Goal: Navigation & Orientation: Find specific page/section

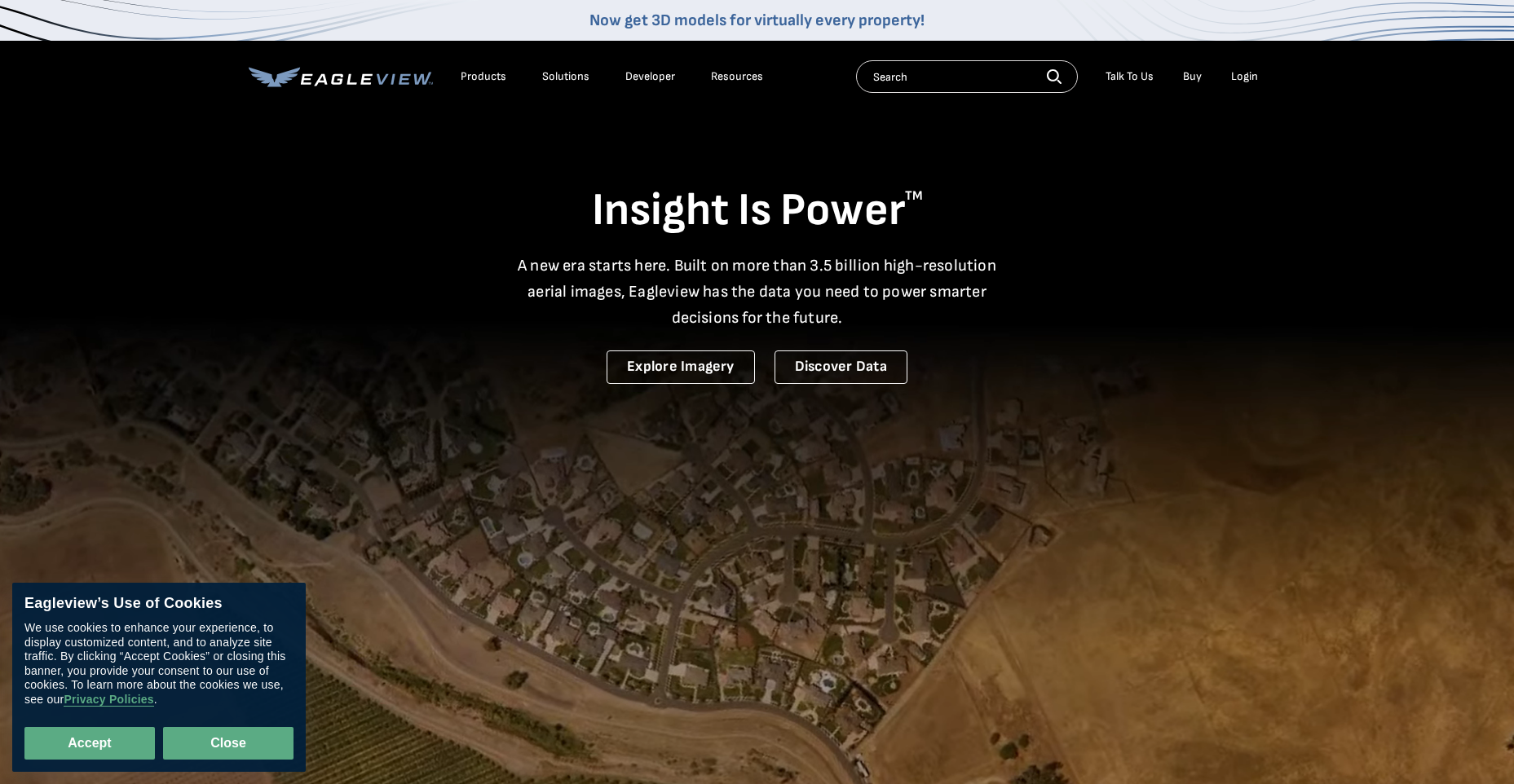
click at [235, 749] on button "Close" at bounding box center [228, 744] width 130 height 33
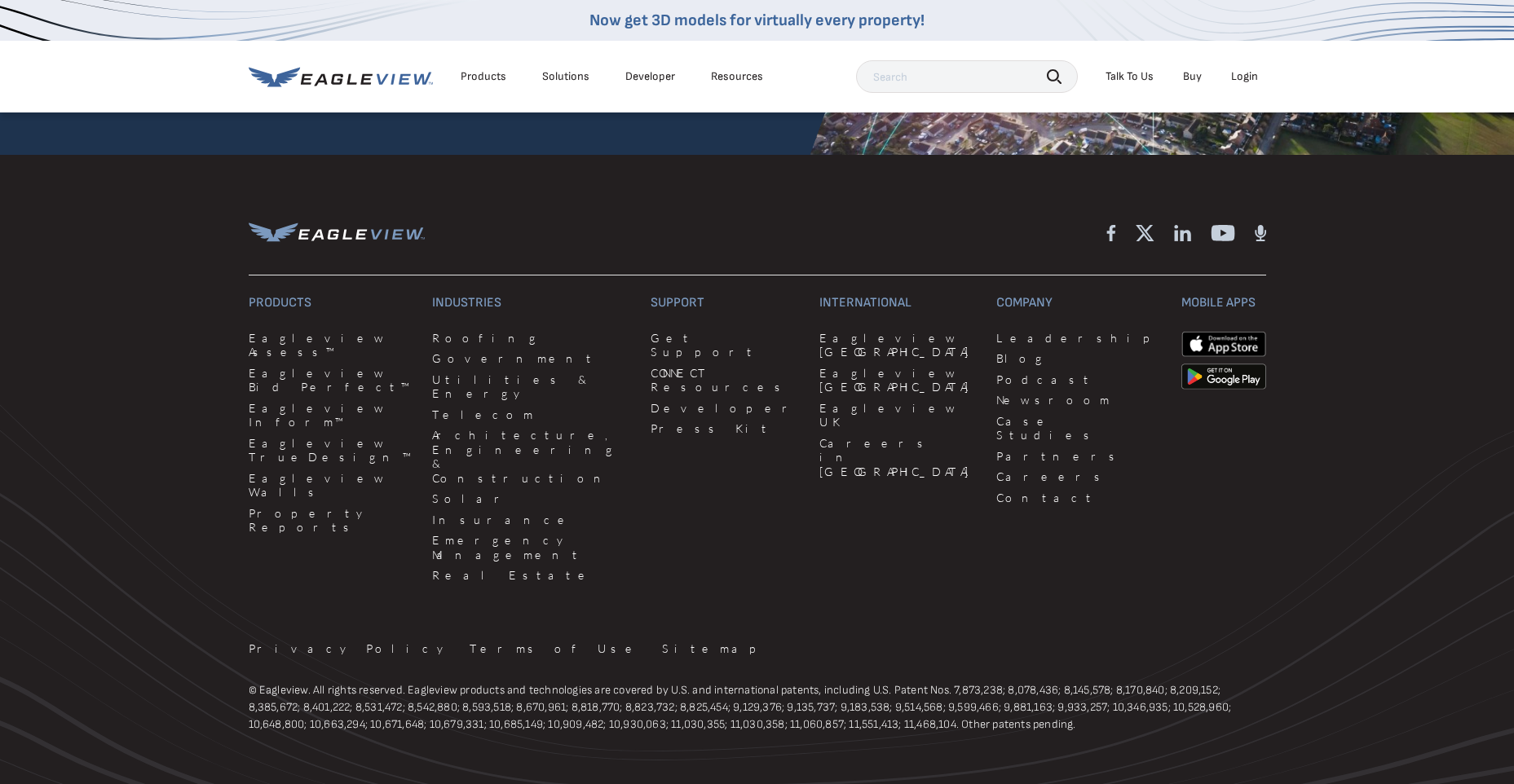
scroll to position [4426, 0]
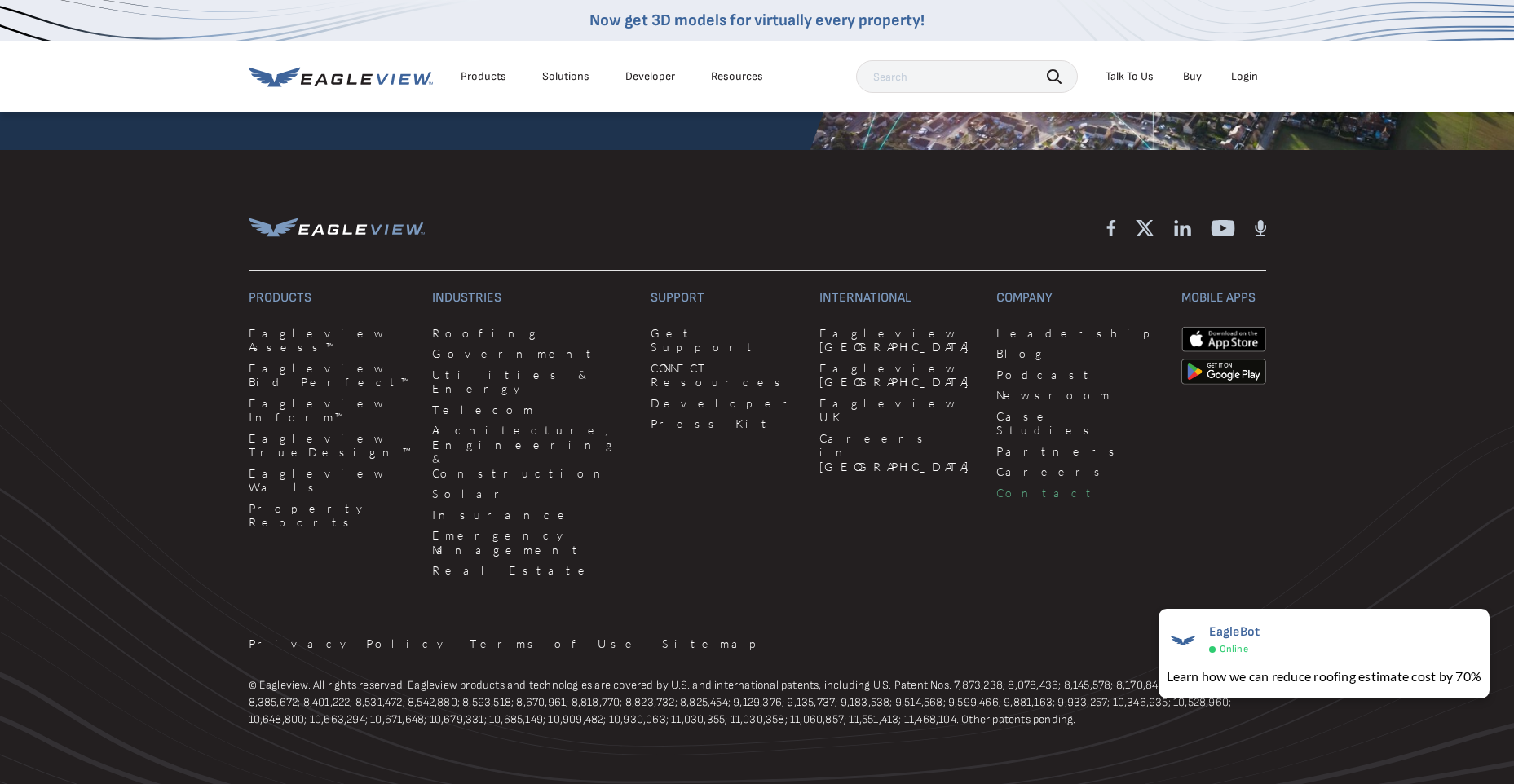
click at [996, 485] on link "Contact" at bounding box center [1078, 493] width 165 height 15
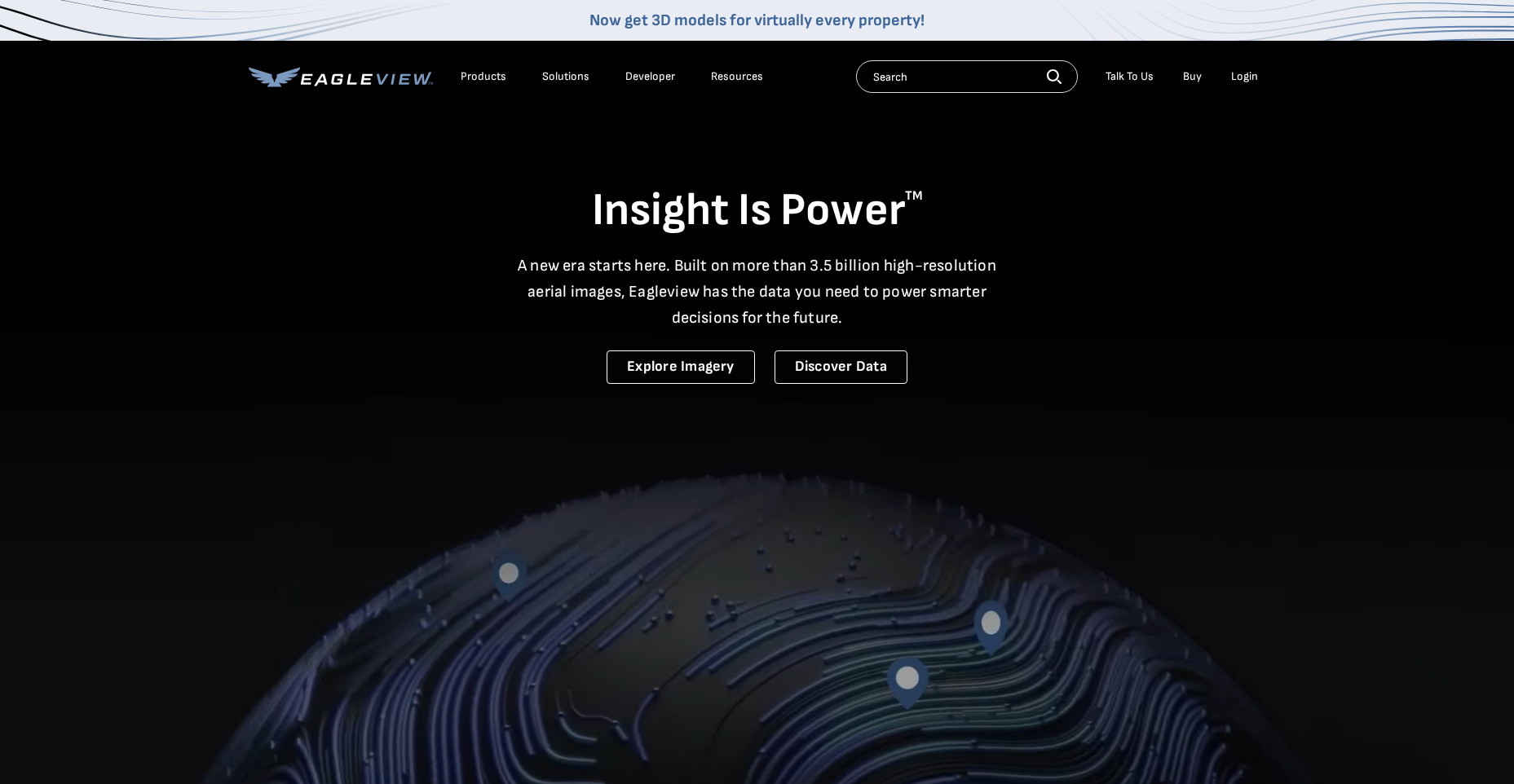
click at [326, 76] on icon at bounding box center [340, 77] width 185 height 21
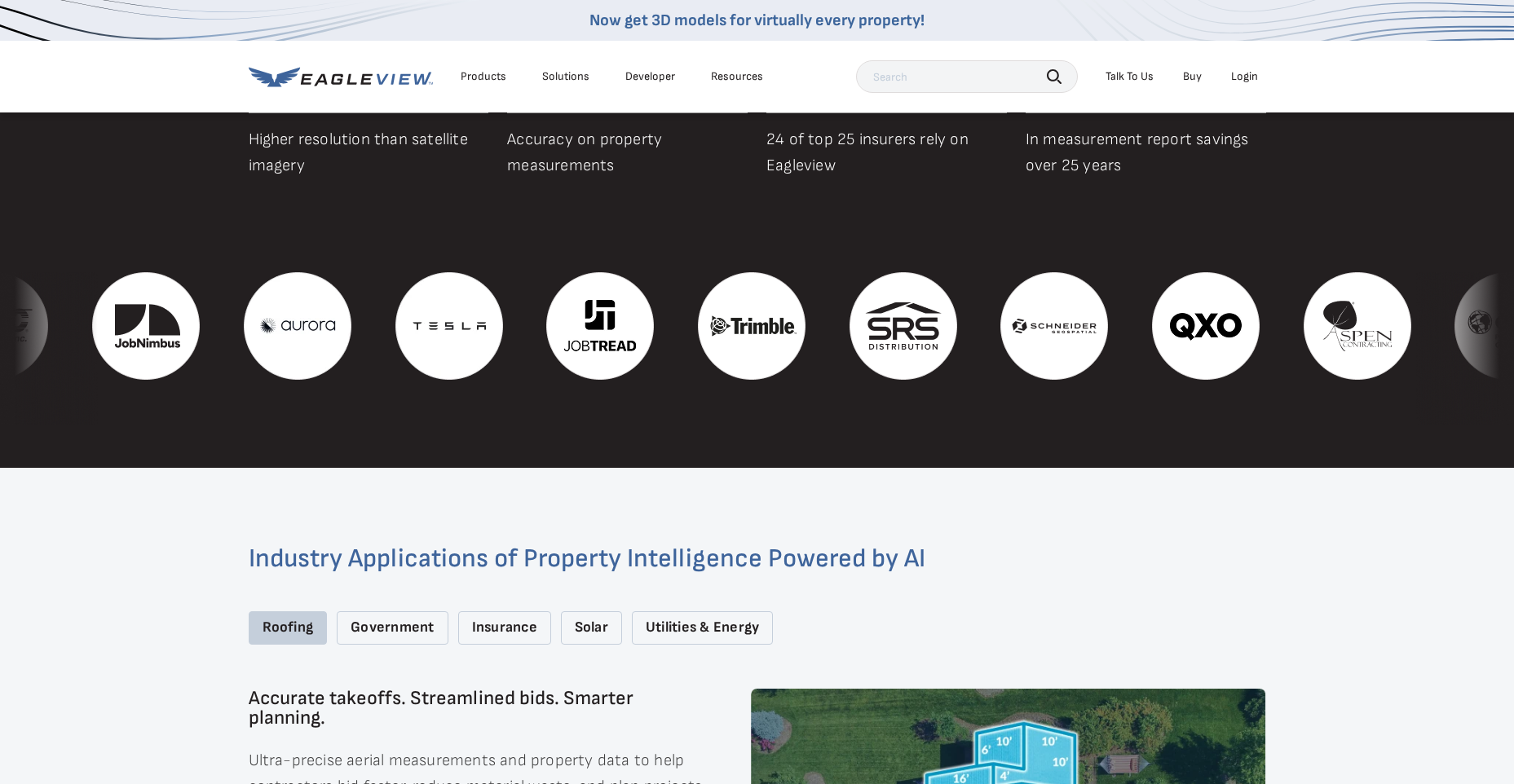
scroll to position [2282, 0]
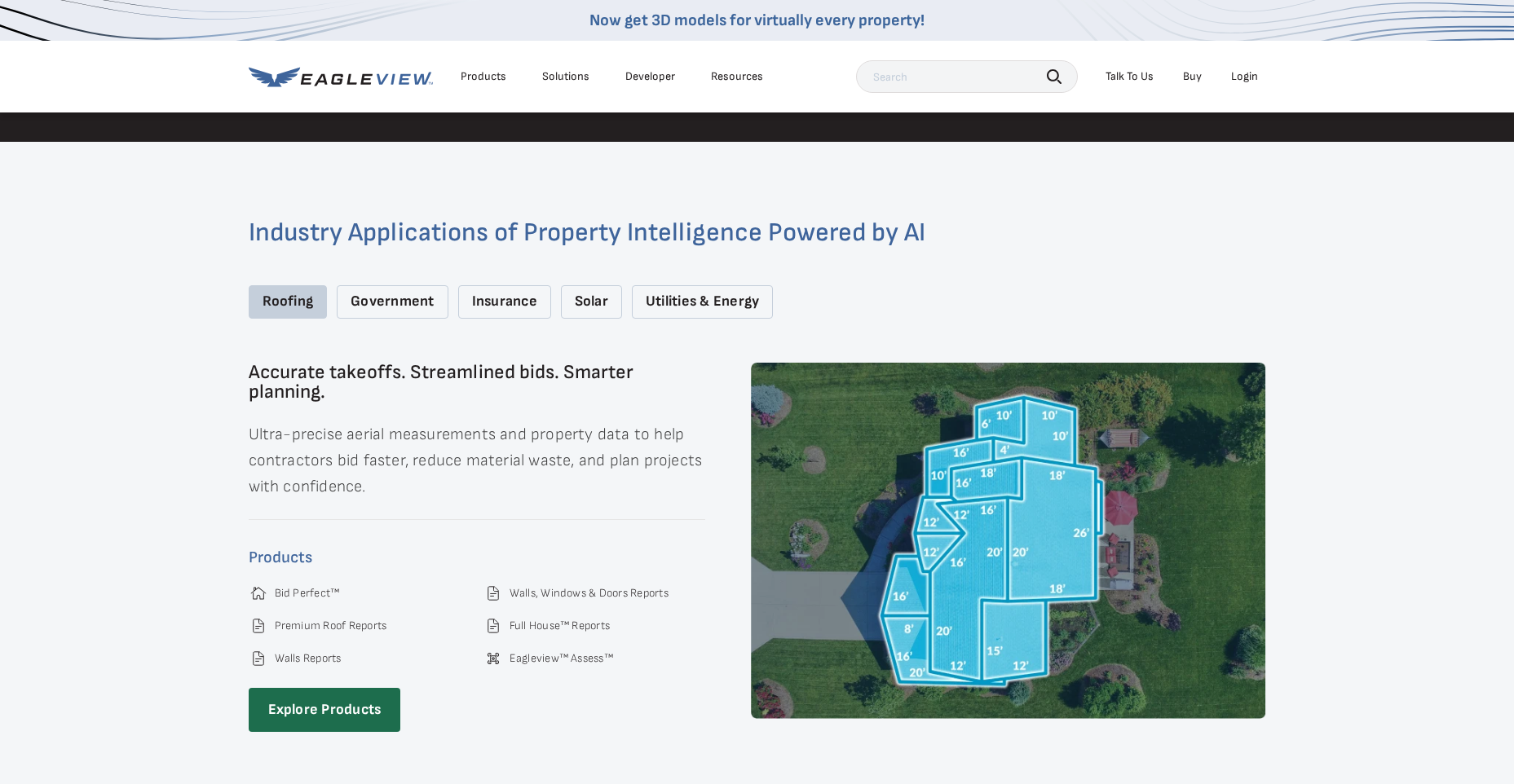
click at [385, 293] on div "Government" at bounding box center [392, 302] width 111 height 34
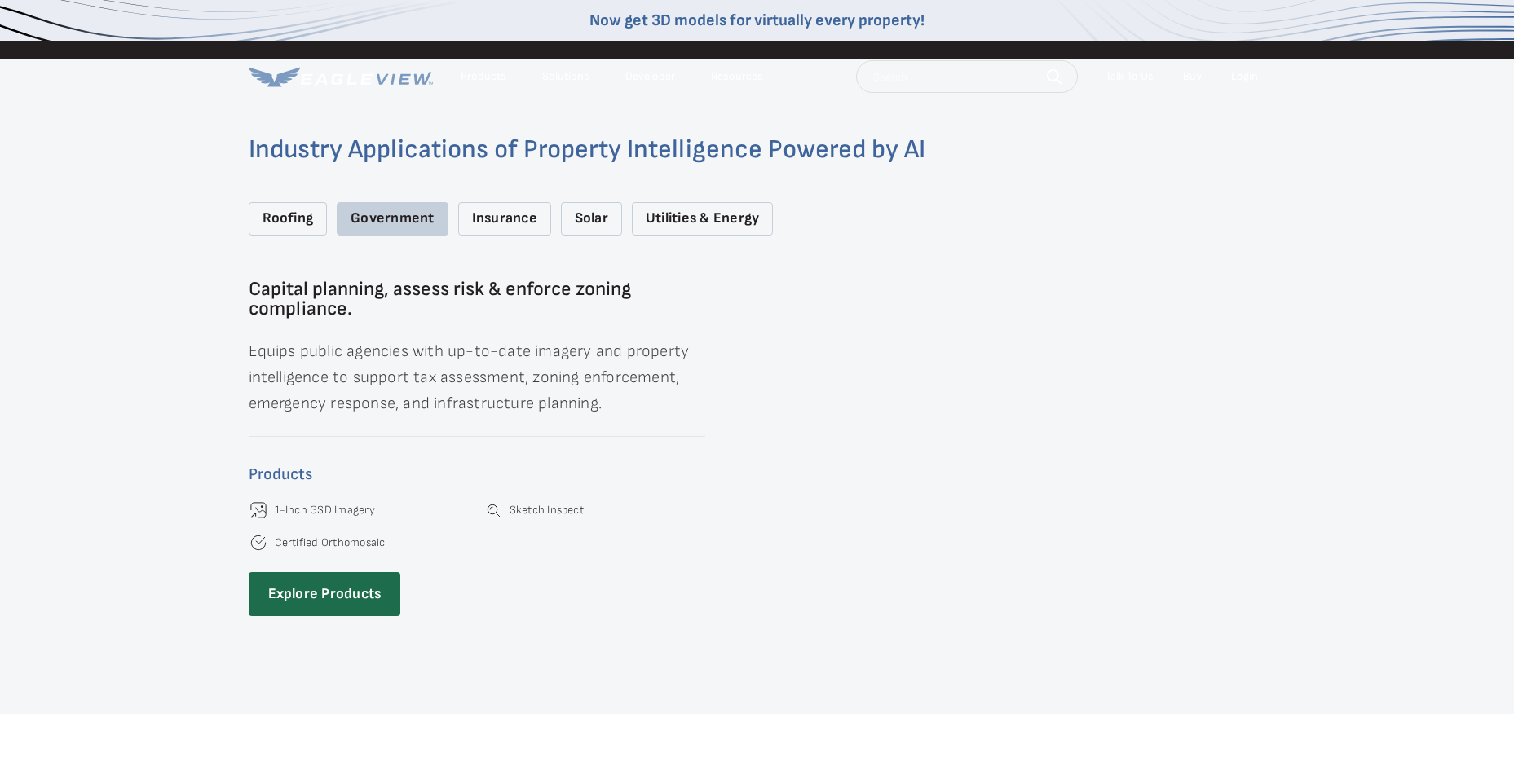
scroll to position [0, 0]
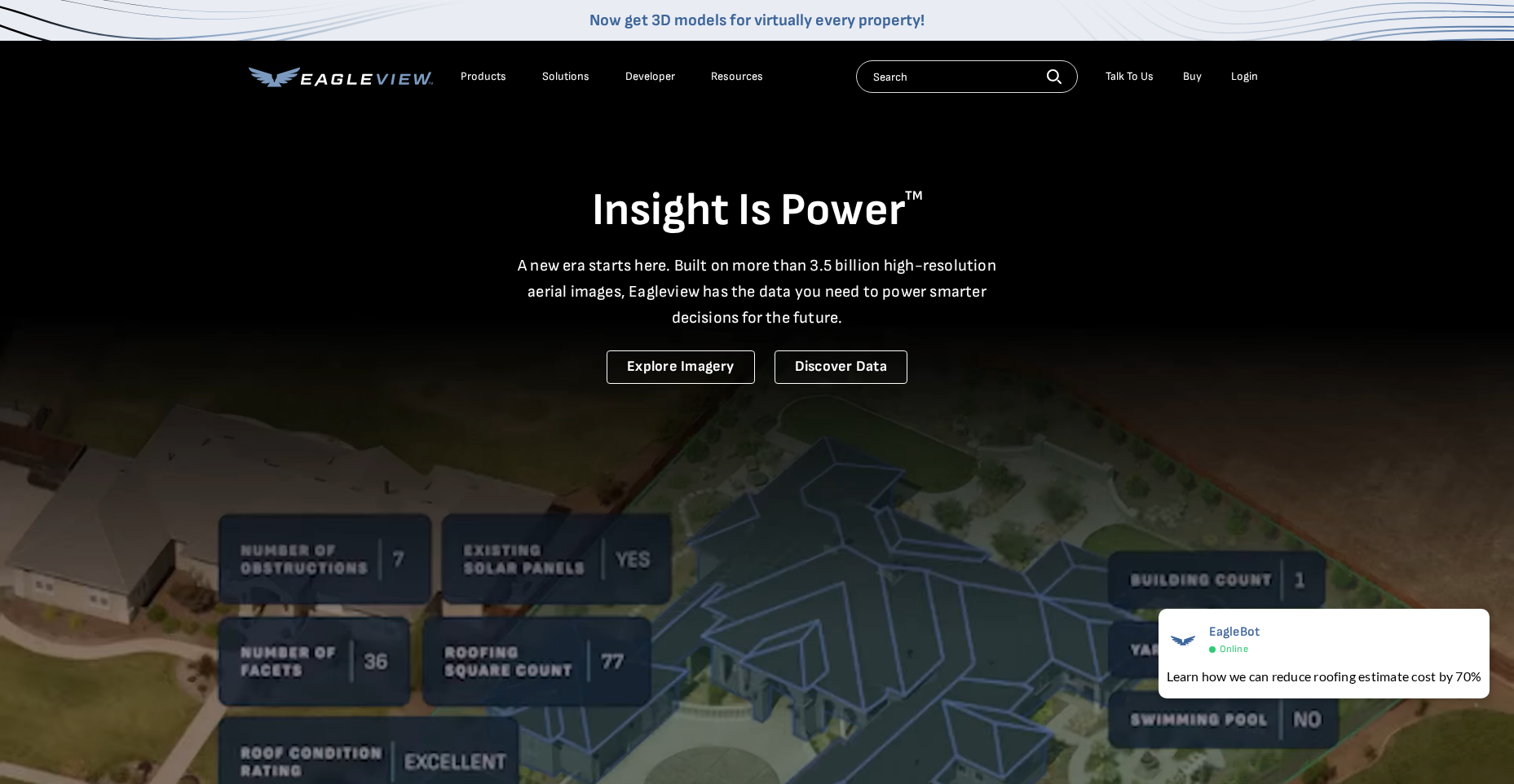
click at [722, 76] on div "Resources" at bounding box center [737, 76] width 52 height 15
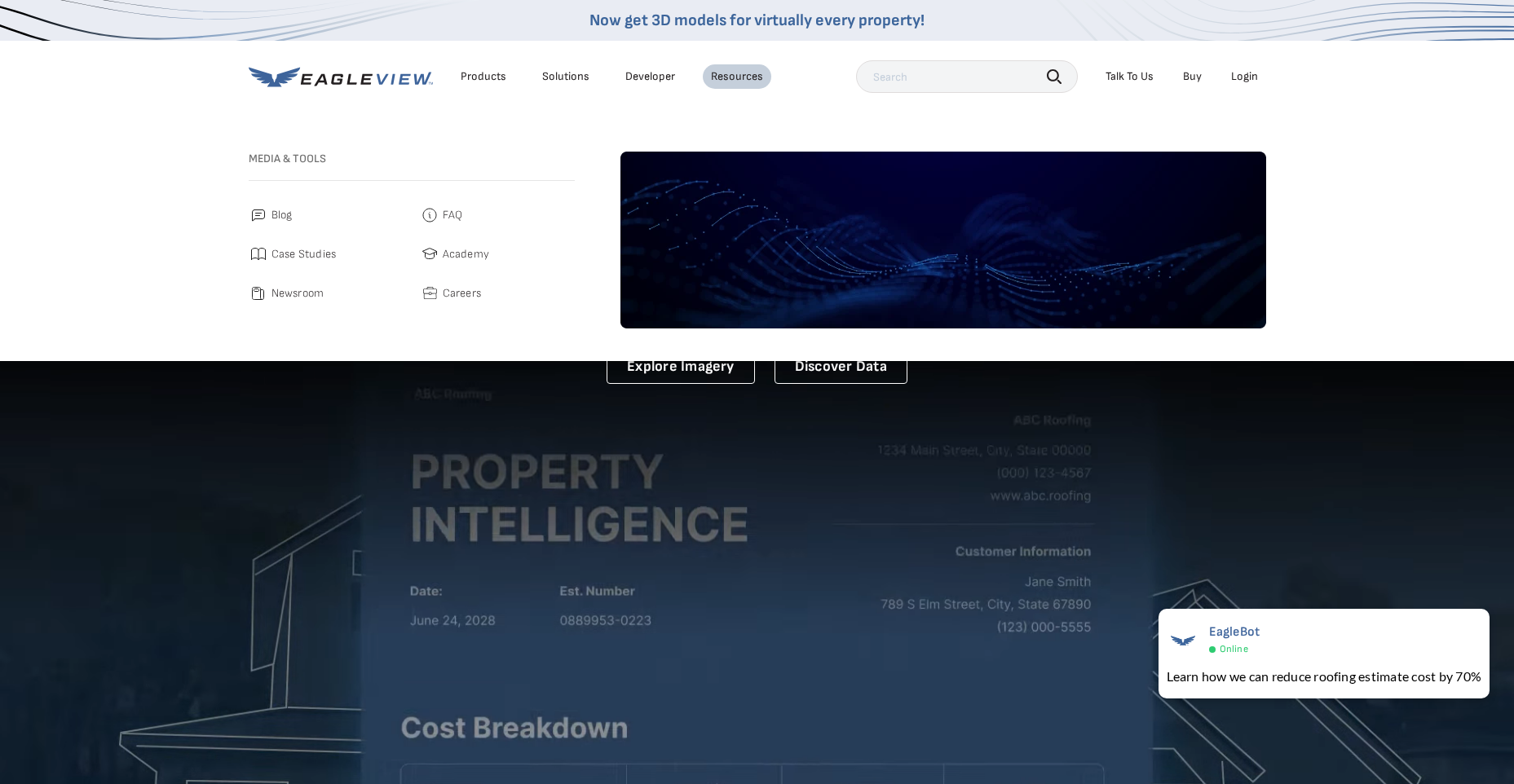
click at [663, 77] on link "Developer" at bounding box center [650, 76] width 50 height 15
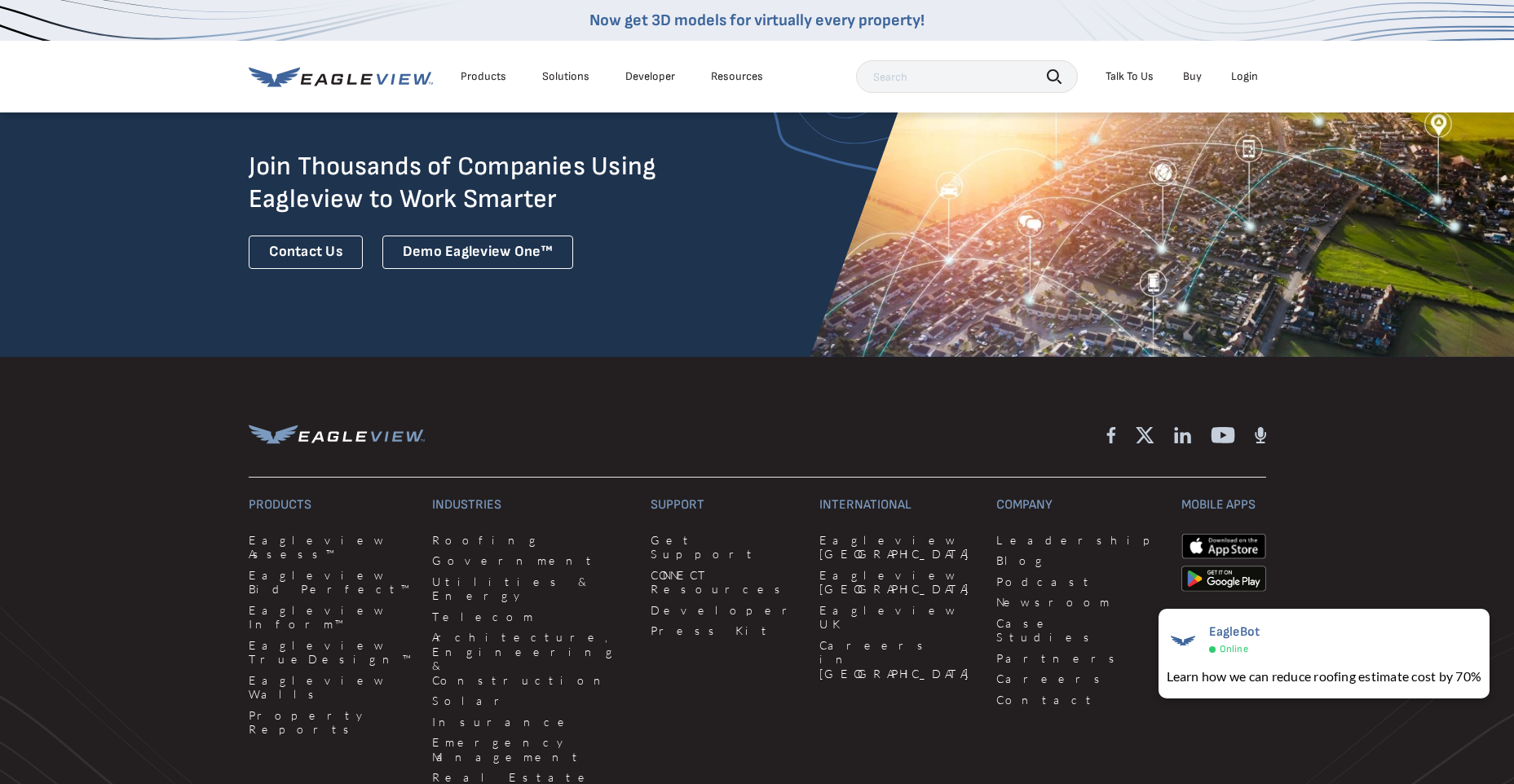
scroll to position [4402, 0]
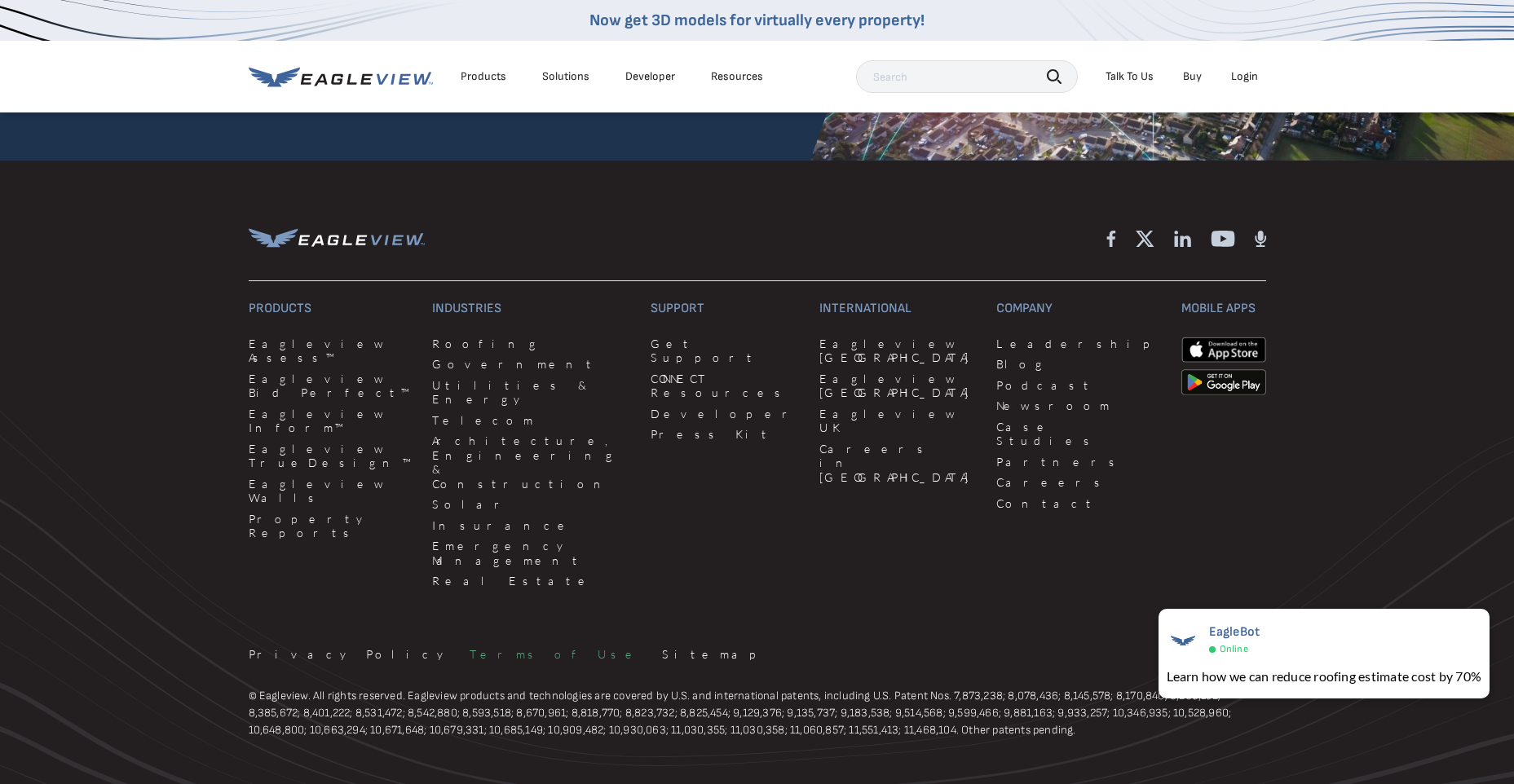
click at [470, 647] on link "Terms of Use" at bounding box center [556, 654] width 173 height 15
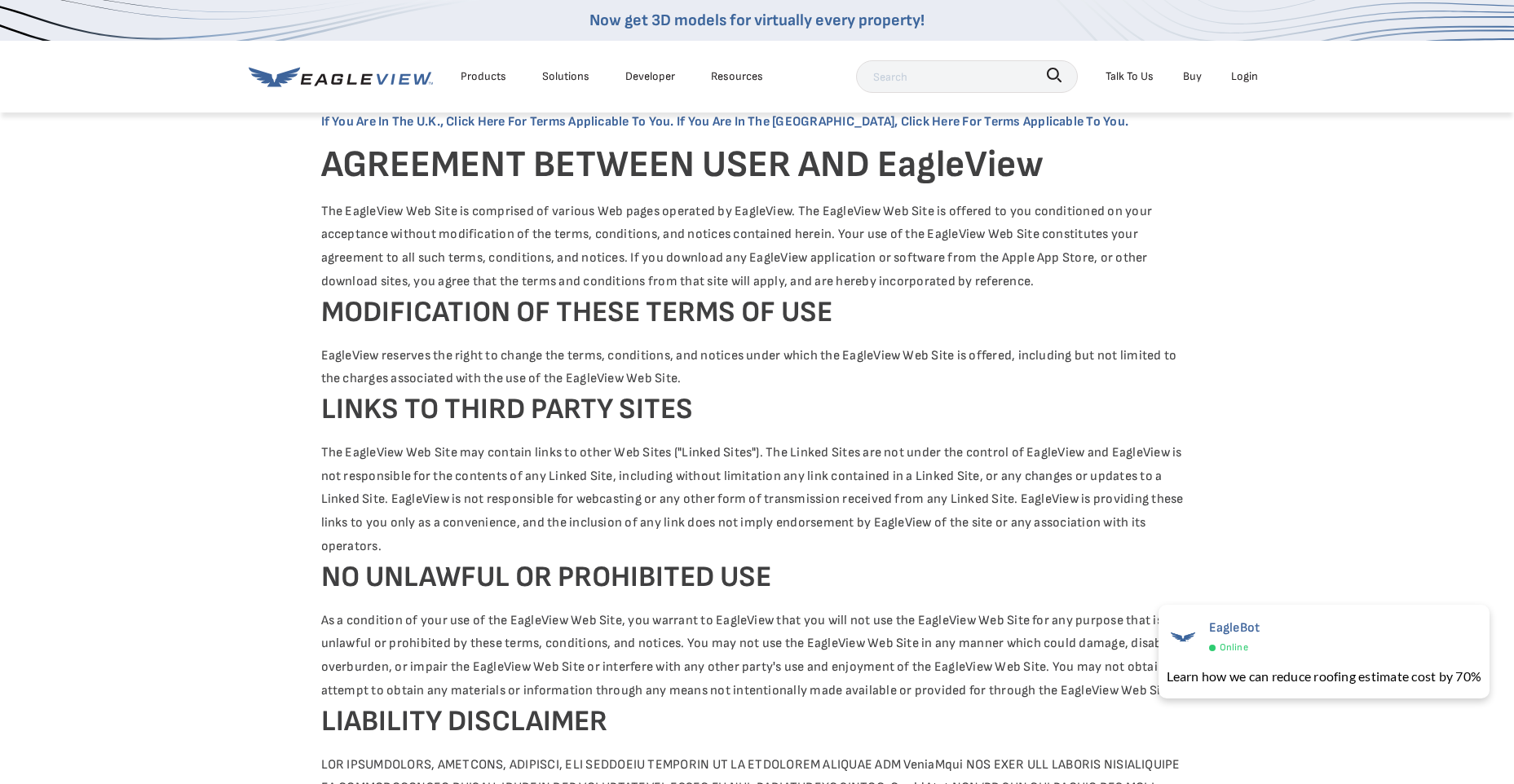
click at [382, 81] on icon at bounding box center [381, 78] width 12 height 11
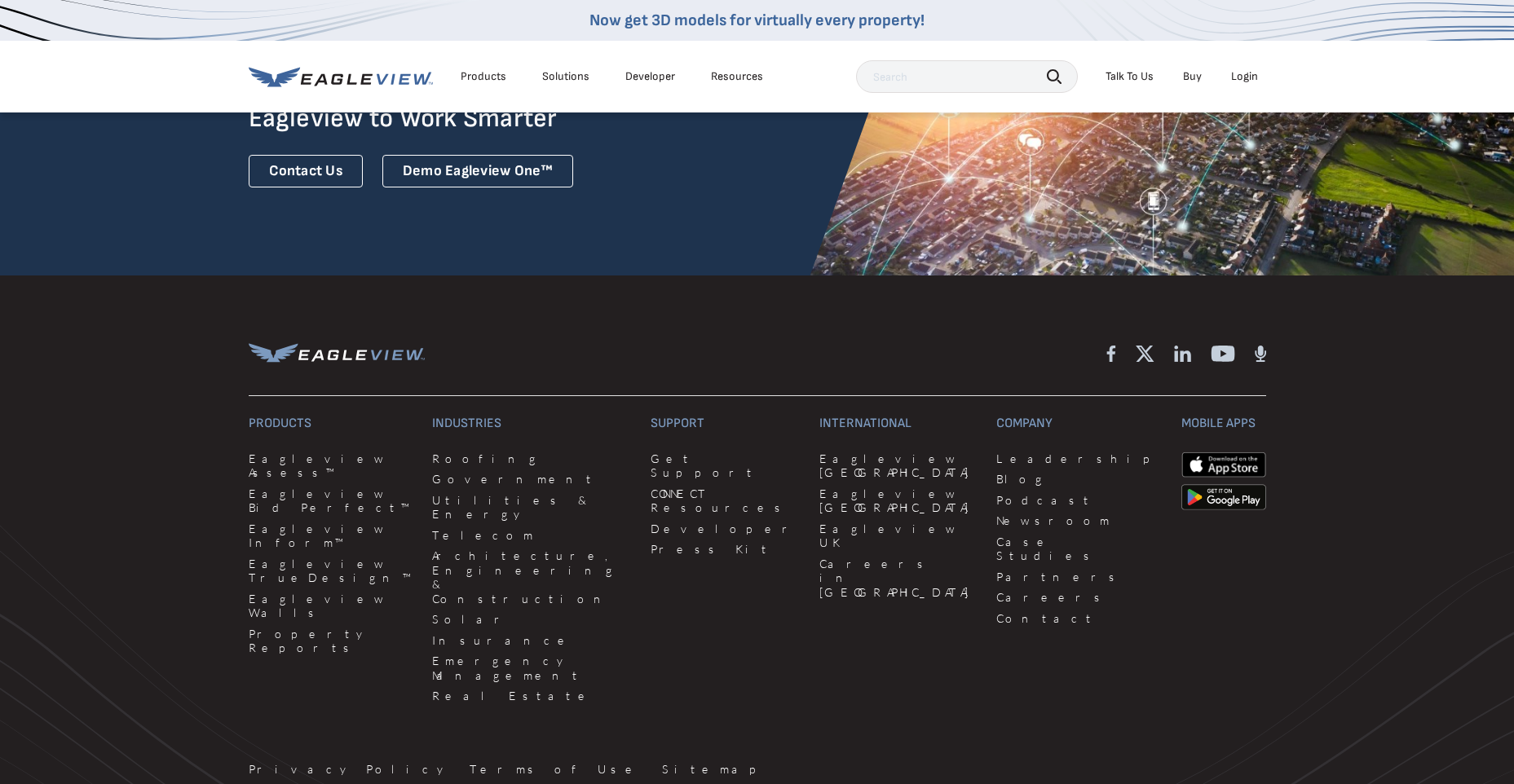
scroll to position [4426, 0]
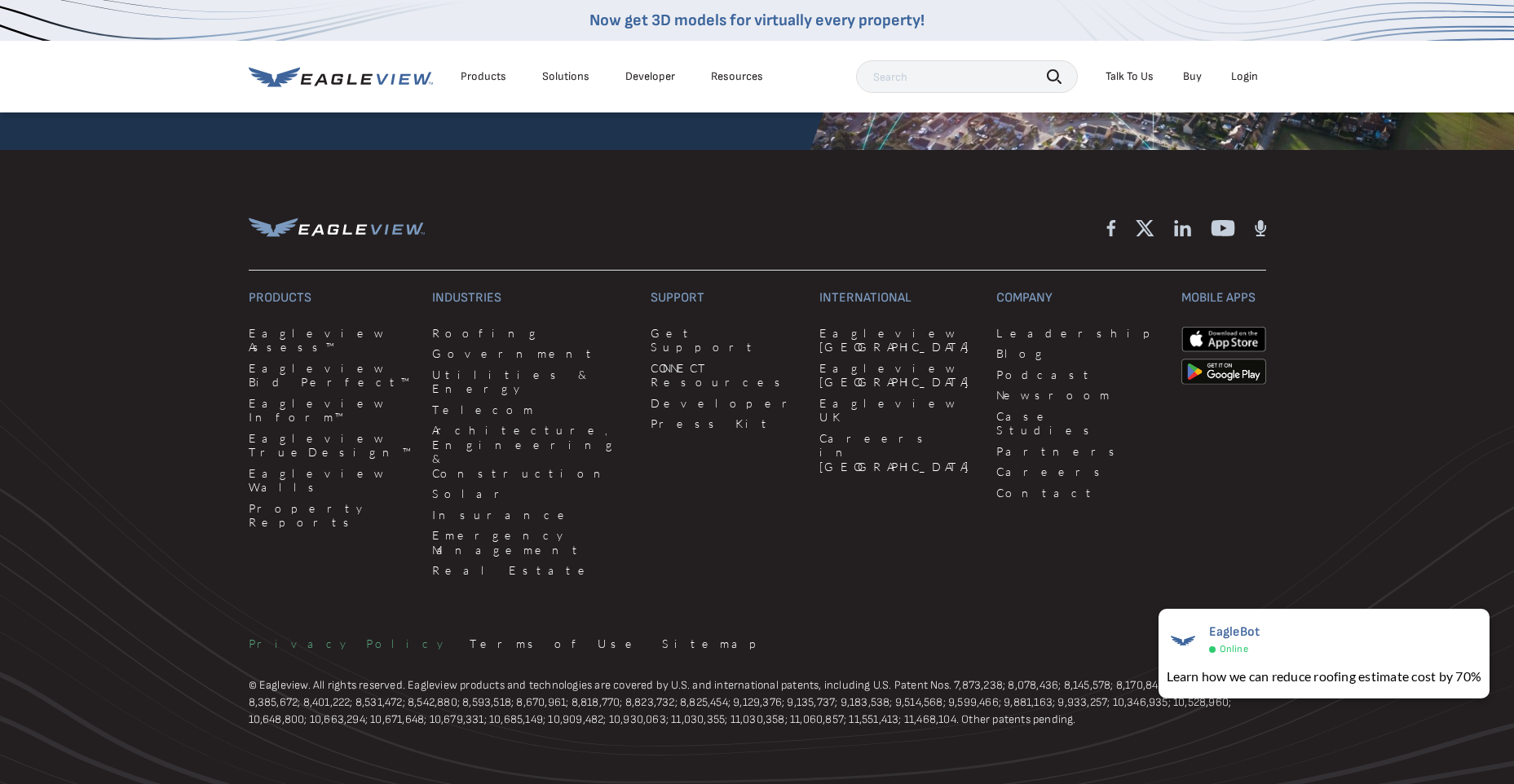
click at [278, 636] on link "Privacy Policy" at bounding box center [349, 644] width 202 height 15
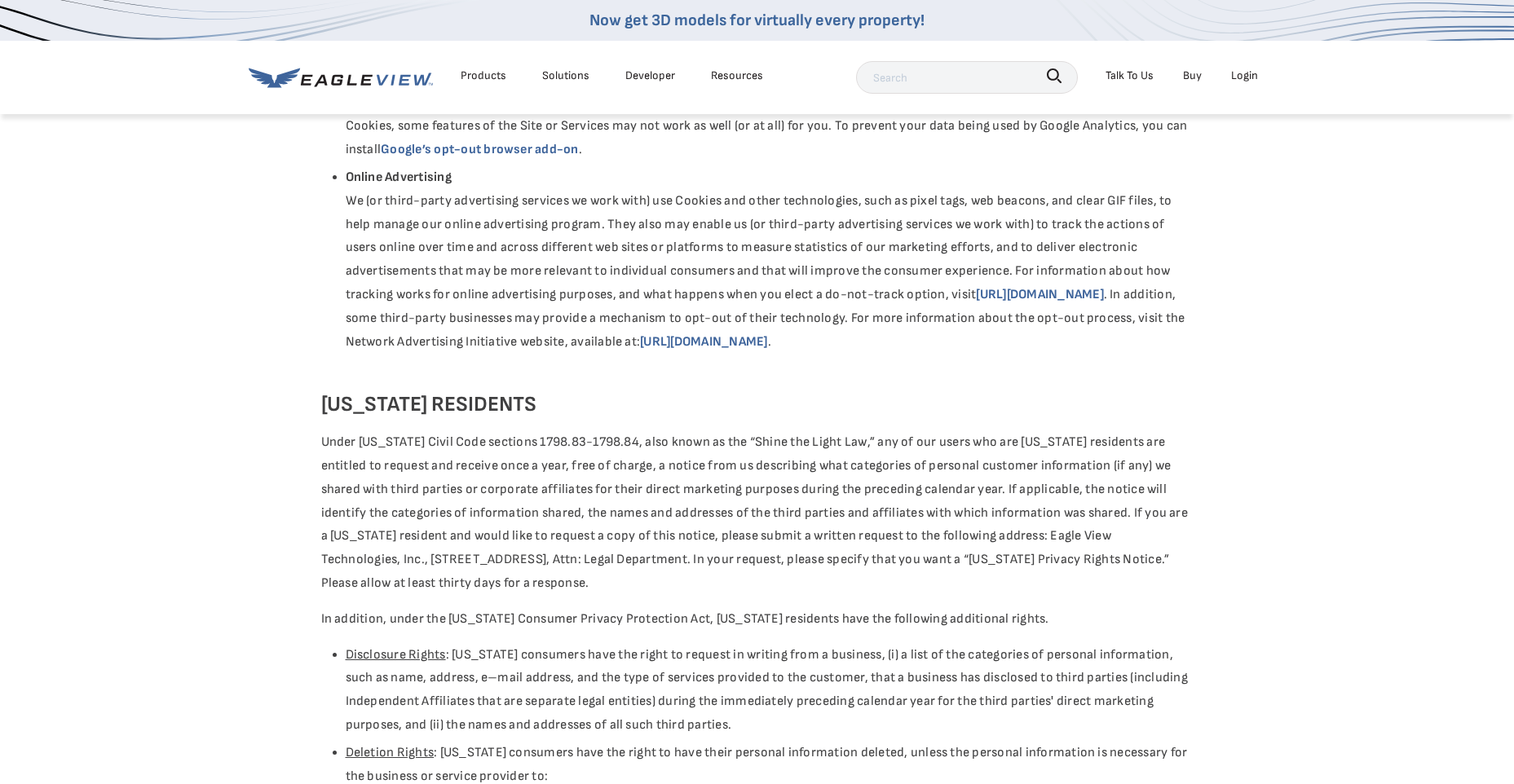
scroll to position [2935, 0]
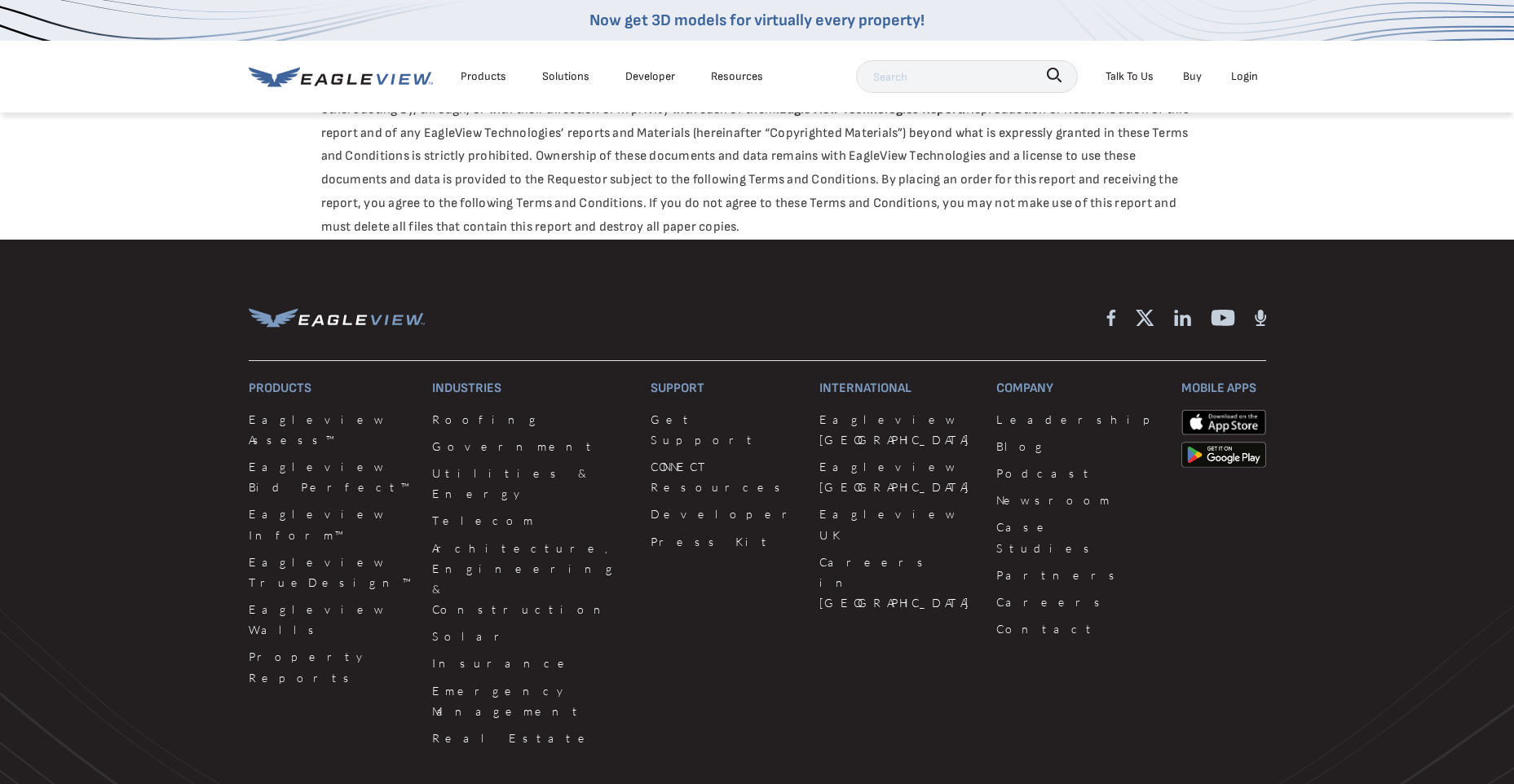
scroll to position [2774, 0]
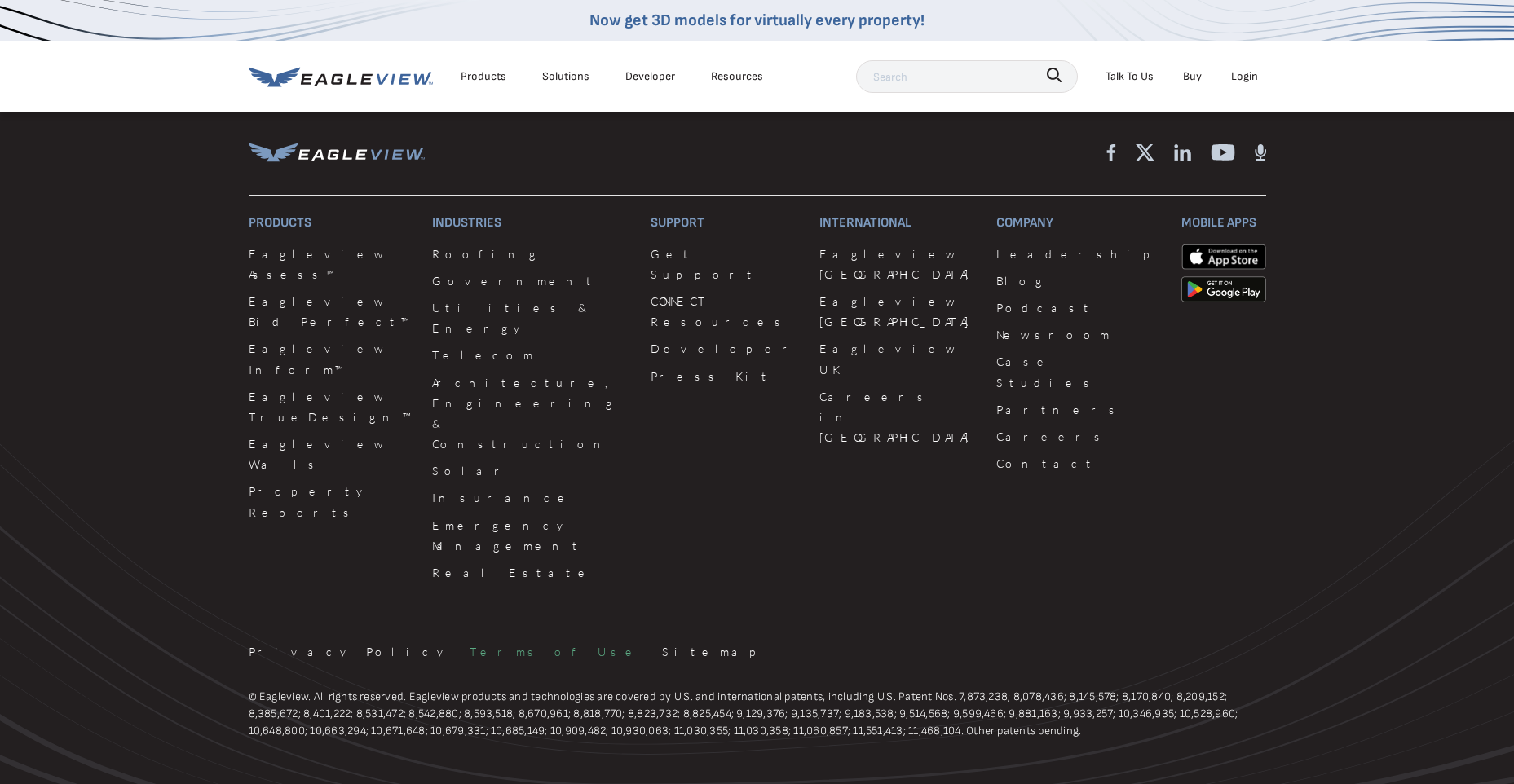
click at [470, 641] on link "Terms of Use" at bounding box center [556, 651] width 173 height 21
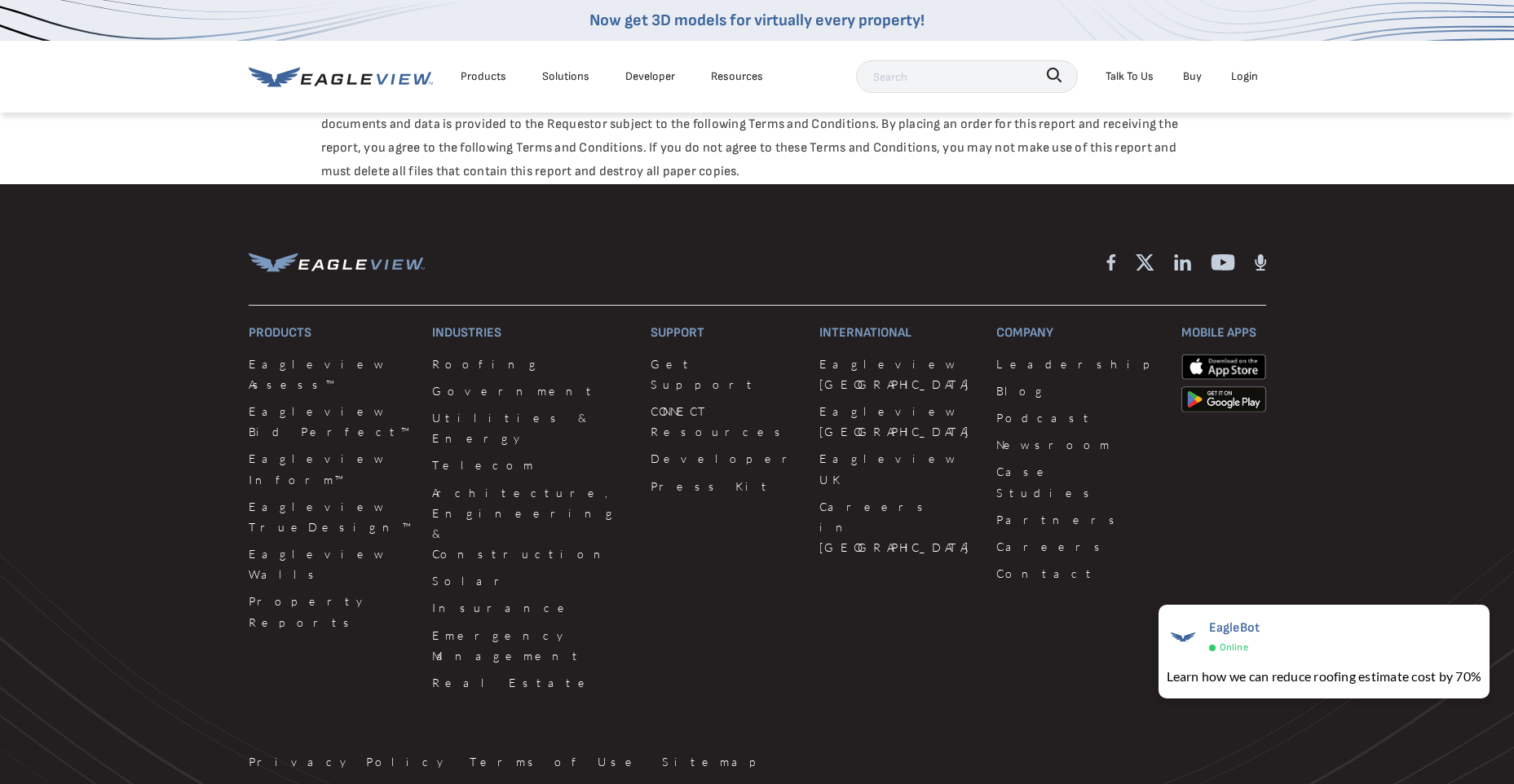
scroll to position [2774, 0]
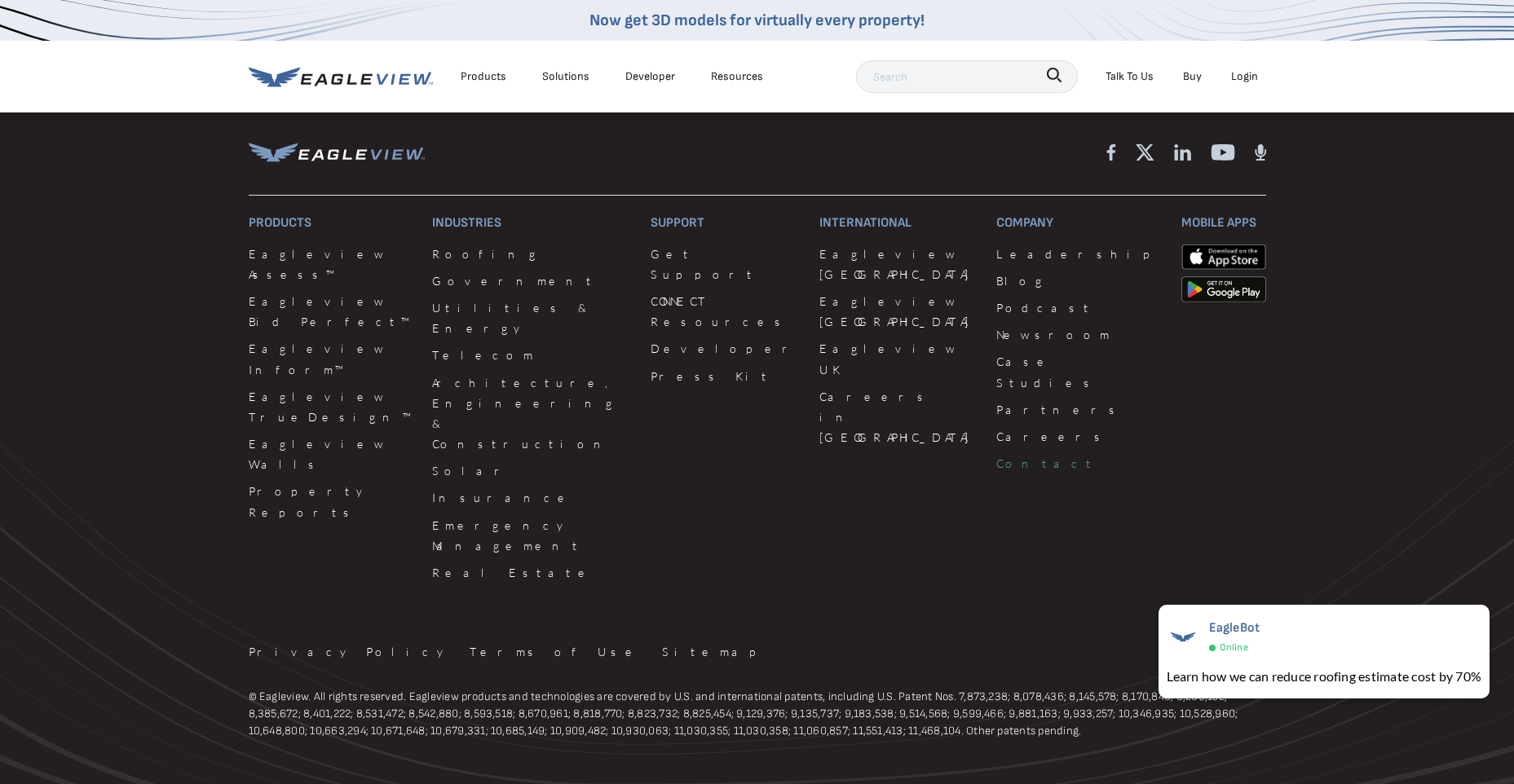
click at [996, 454] on link "Contact" at bounding box center [1078, 463] width 165 height 21
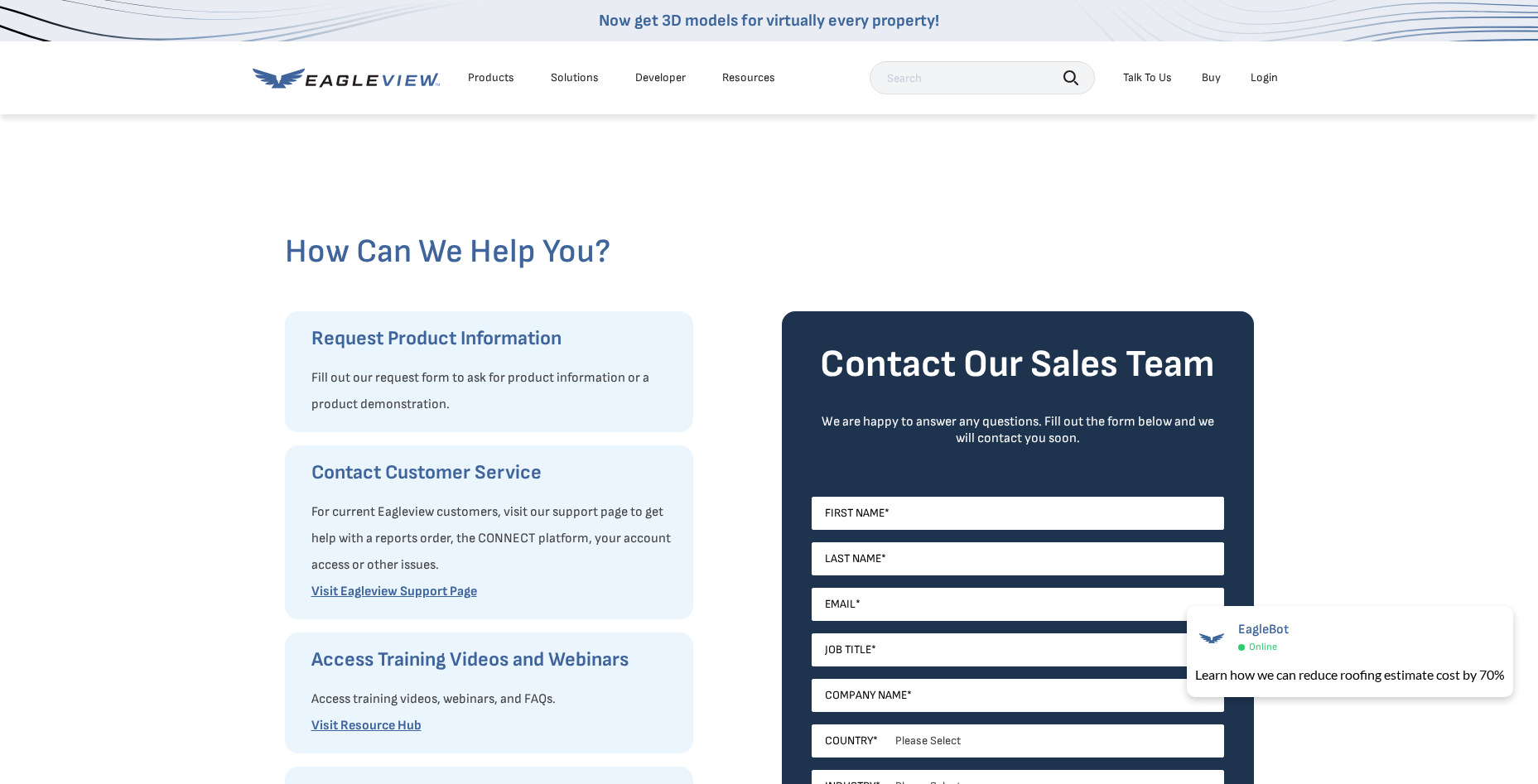
click at [666, 73] on link "Developer" at bounding box center [660, 77] width 51 height 15
